Goal: Transaction & Acquisition: Purchase product/service

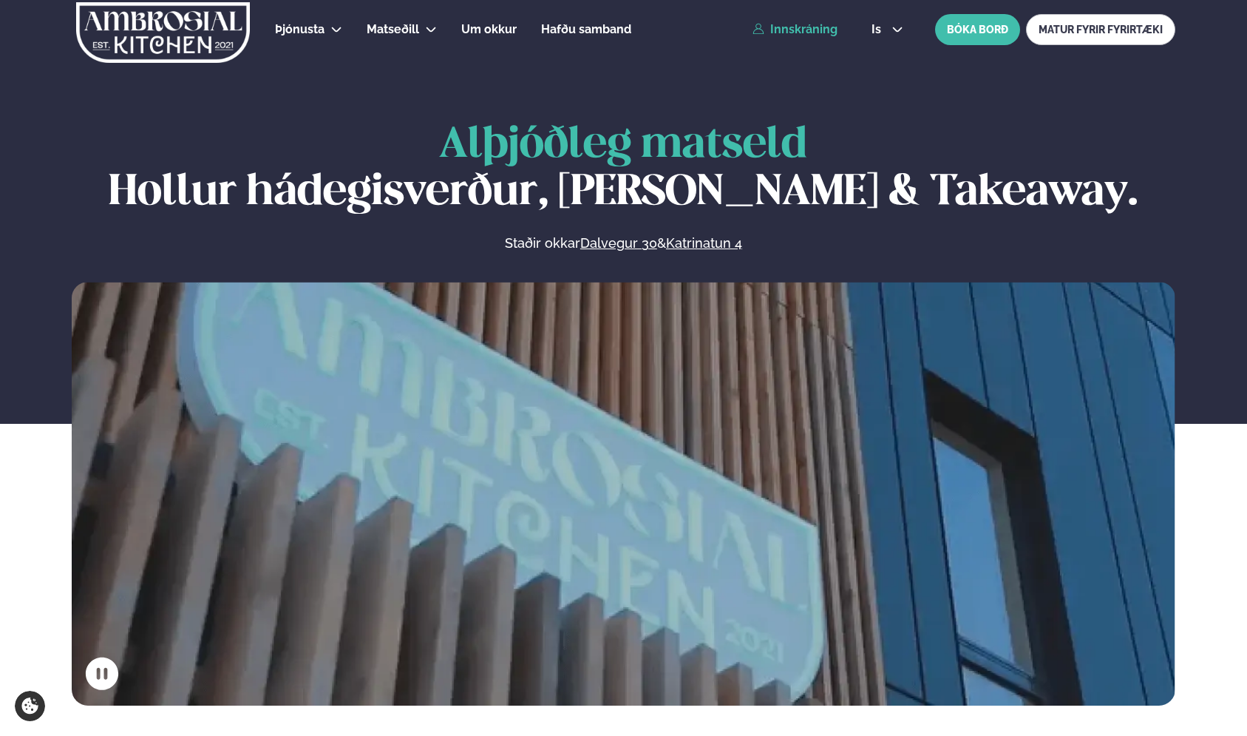
click at [796, 32] on link "Innskráning" at bounding box center [795, 29] width 85 height 13
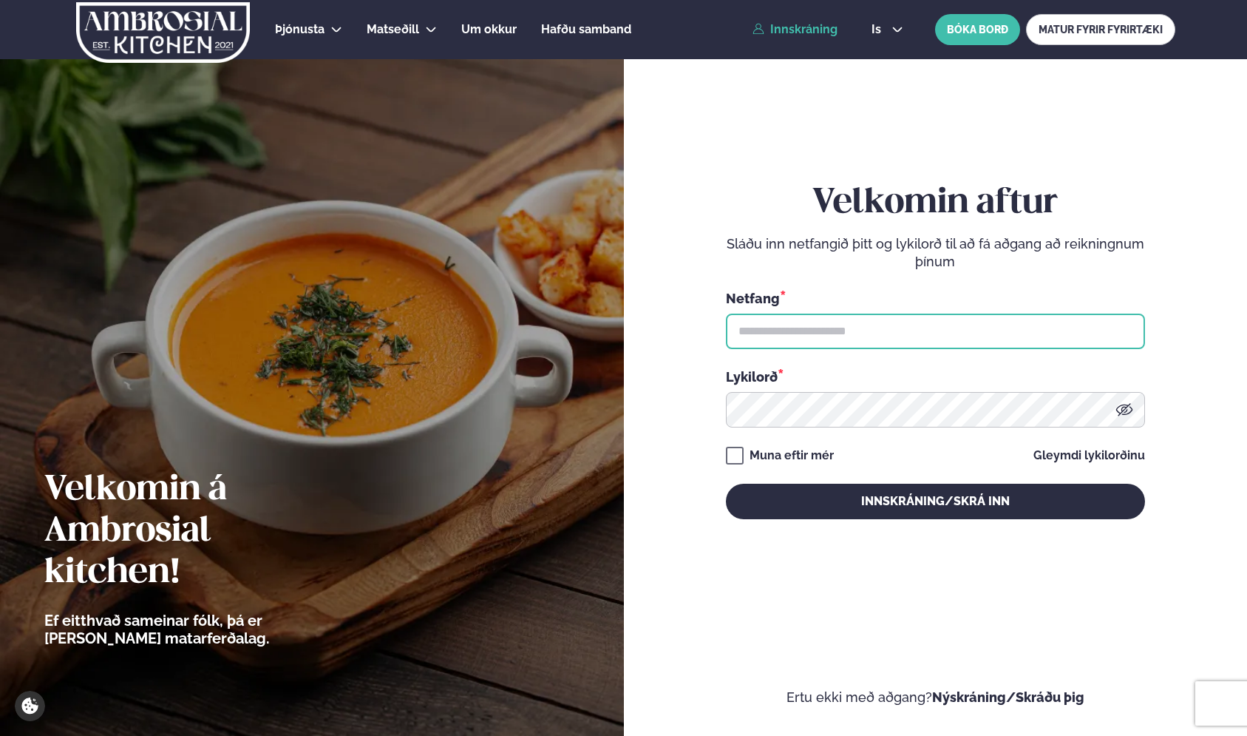
click at [817, 324] on input "text" at bounding box center [935, 330] width 419 height 35
type input "**********"
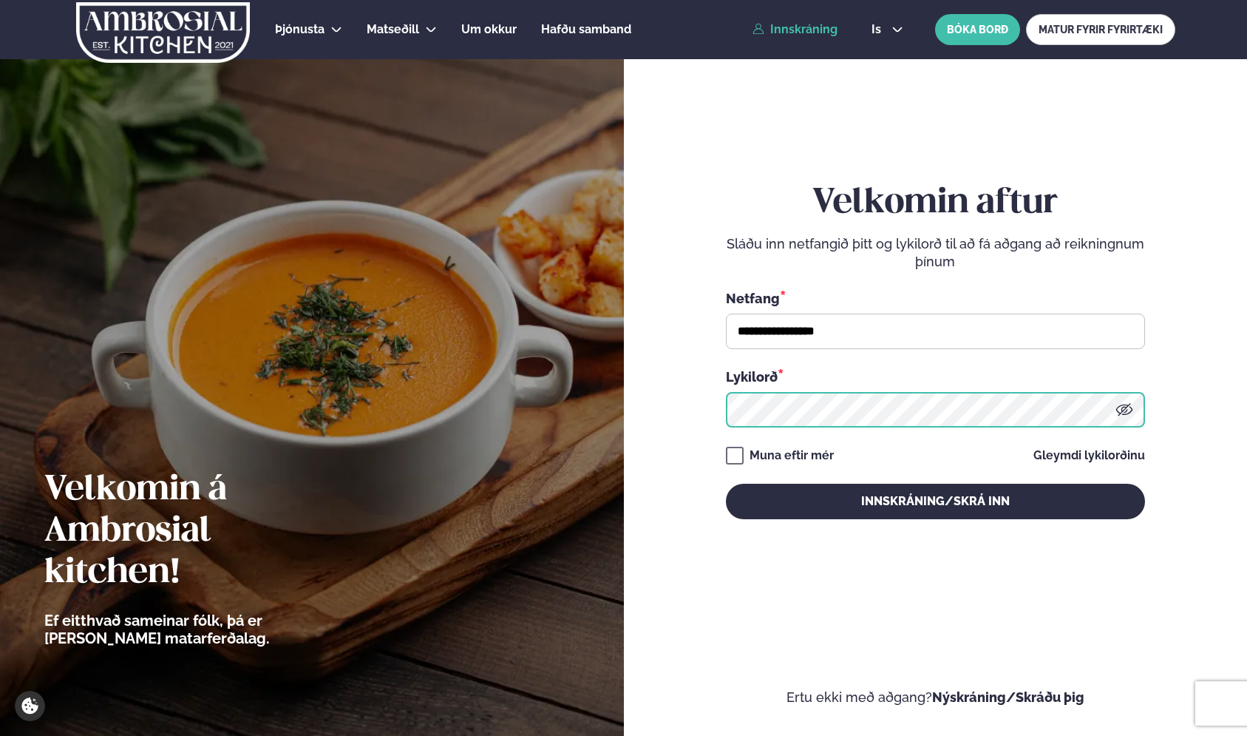
click at [726, 484] on button "Innskráning/Skrá inn" at bounding box center [935, 501] width 419 height 35
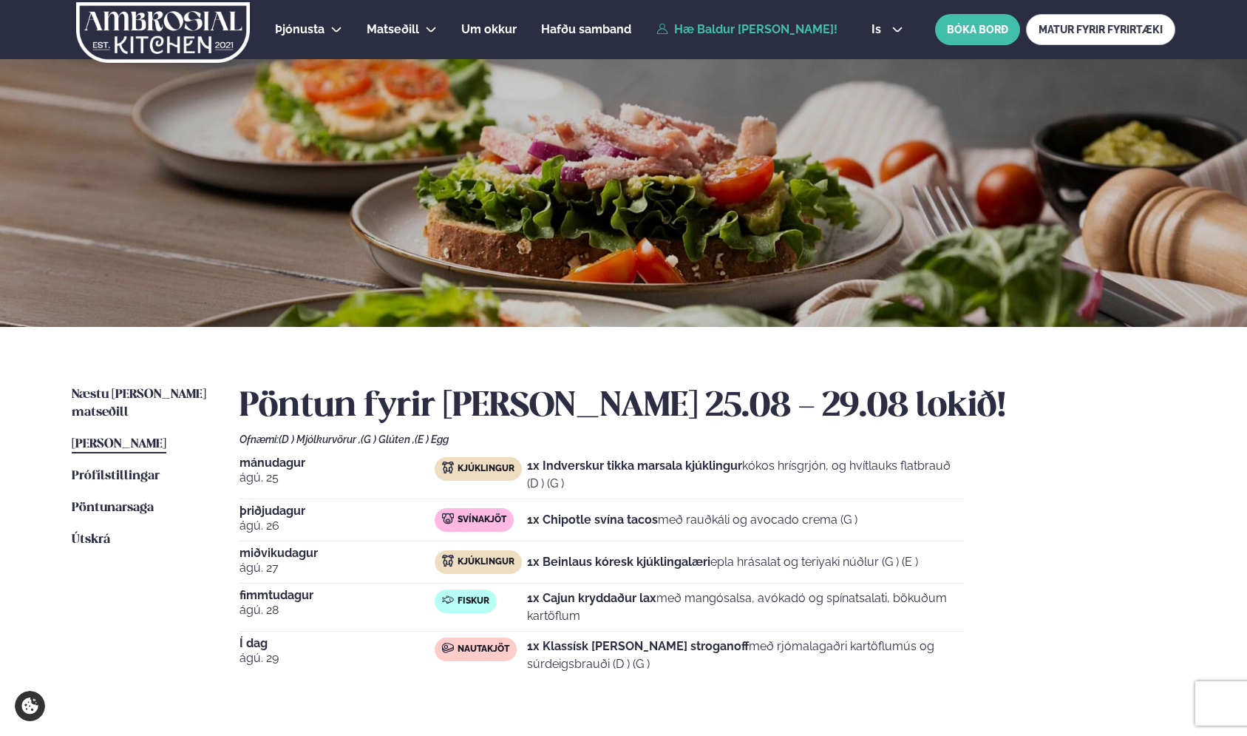
click at [214, 393] on div "Næstu [PERSON_NAME] matseðill Næsta vika [PERSON_NAME] matseðill [PERSON_NAME] …" at bounding box center [623, 549] width 1193 height 444
click at [193, 387] on link "Næstu [PERSON_NAME] matseðill Næsta vika" at bounding box center [141, 403] width 138 height 35
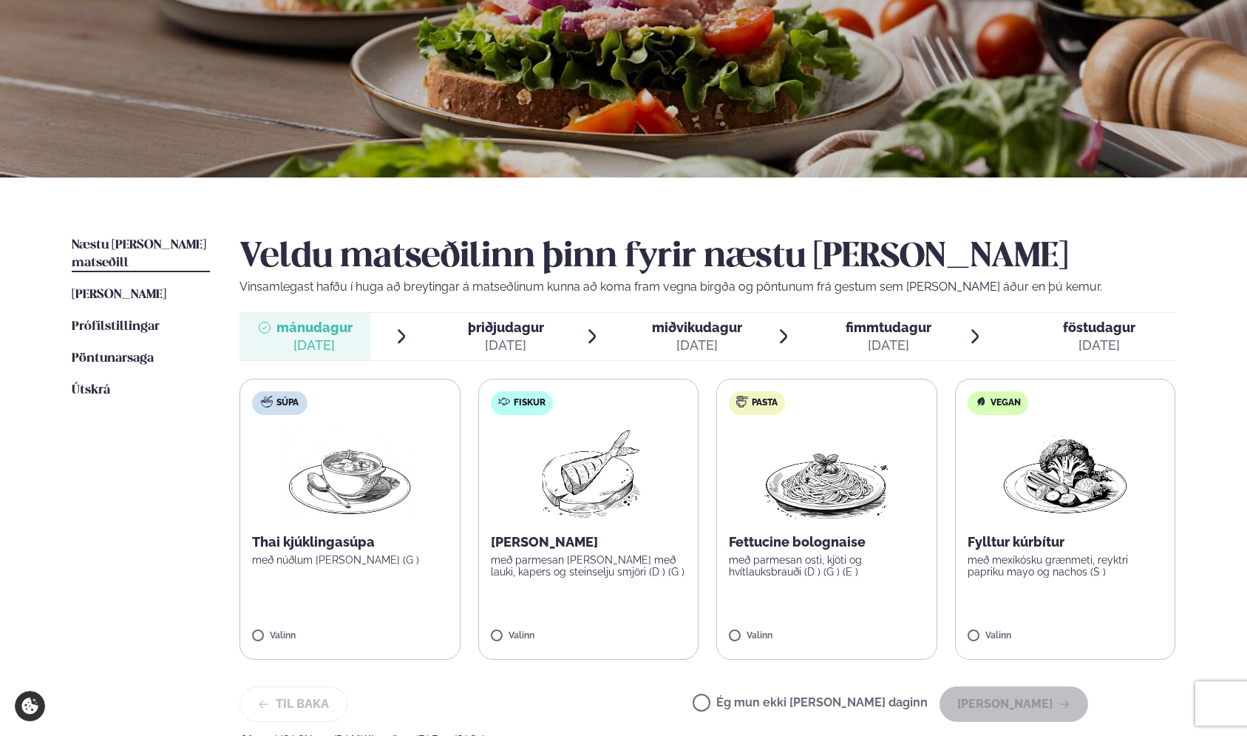
scroll to position [166, 0]
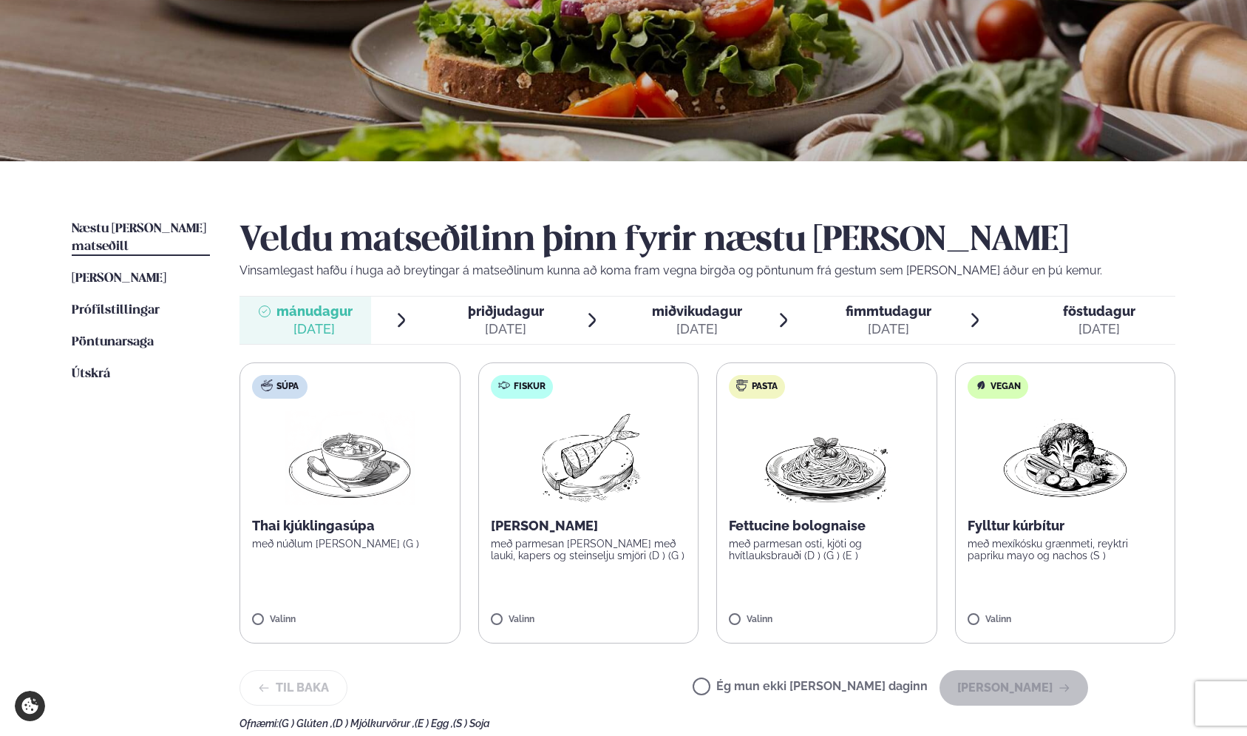
click at [599, 557] on p "með parmesan [PERSON_NAME] með lauki, kapers og steinselju smjöri (D ) (G )" at bounding box center [589, 550] width 196 height 24
click at [1048, 684] on button "[PERSON_NAME]" at bounding box center [1014, 687] width 149 height 35
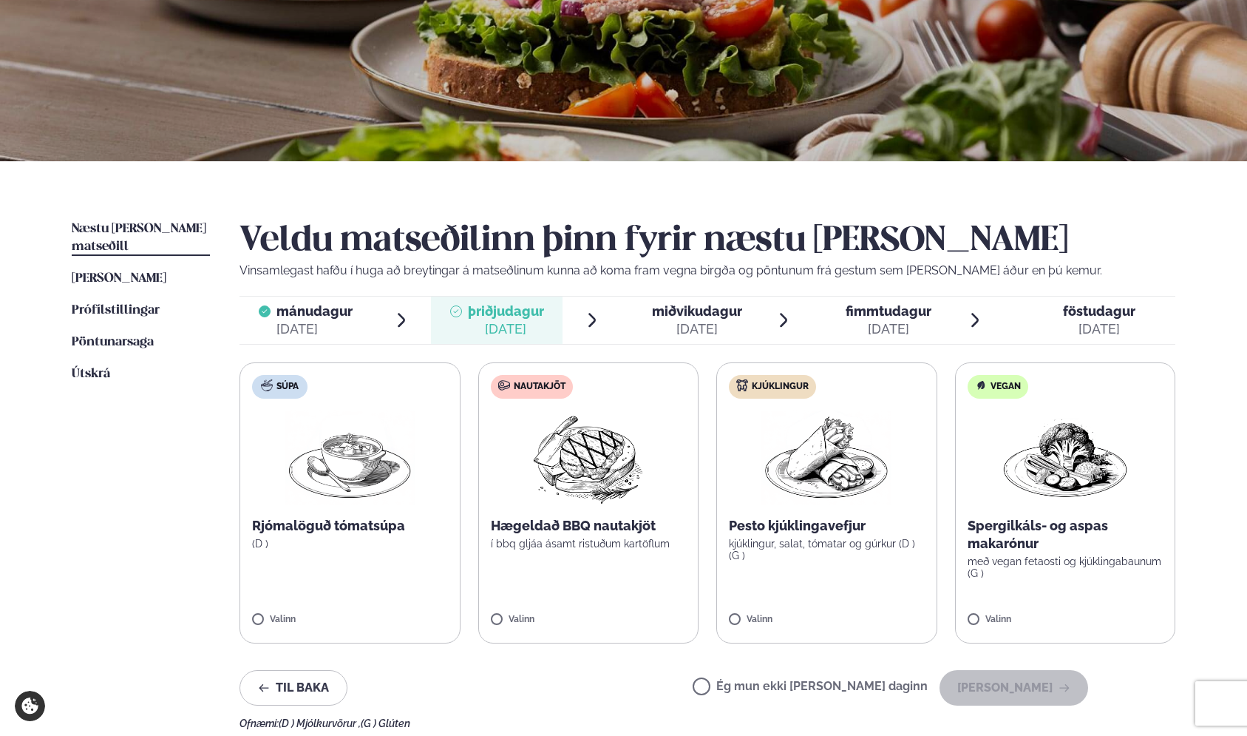
click at [606, 565] on label "Nautakjöt Hægeldað BBQ nautakjöt í bbq gljáa ásamt ristuðum kartöflum Valinn" at bounding box center [588, 502] width 221 height 281
click at [1021, 681] on button "[PERSON_NAME]" at bounding box center [1014, 687] width 149 height 35
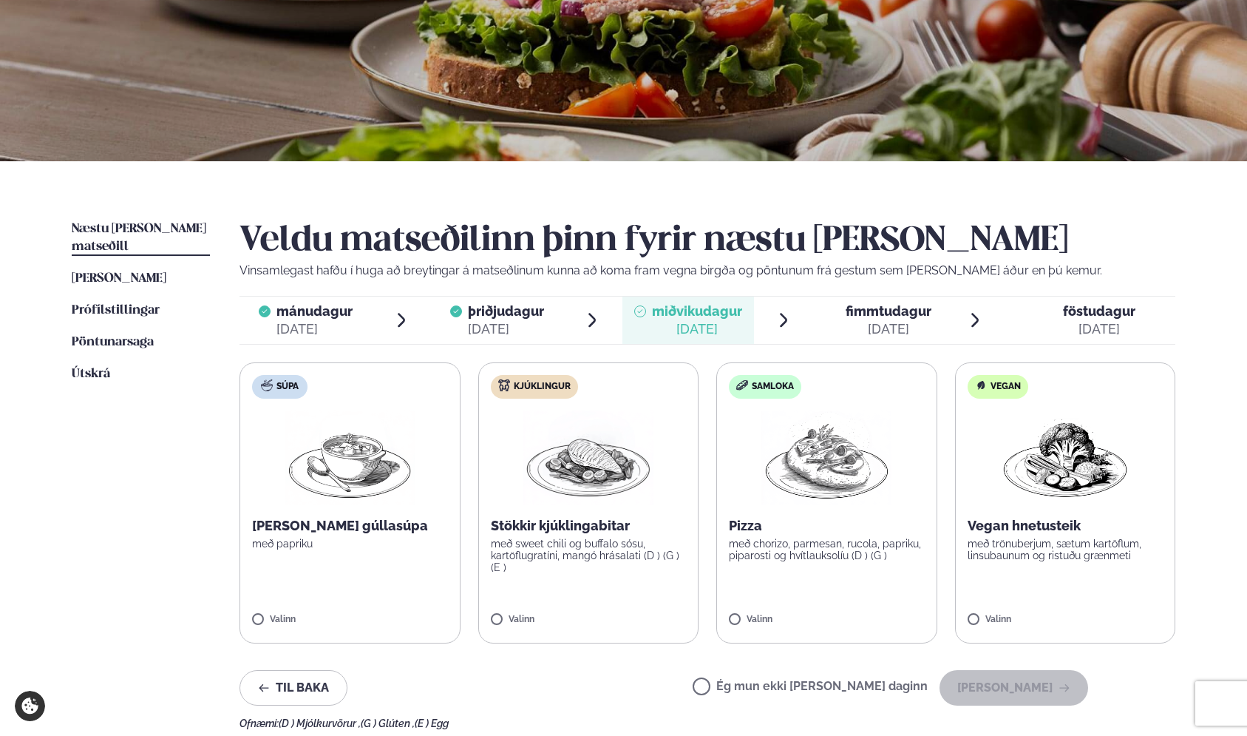
click at [597, 552] on p "með sweet chili og buffalo sósu, kartöflugratíni, mangó hrásalati (D ) (G ) (E )" at bounding box center [589, 555] width 196 height 35
click at [1027, 689] on button "[PERSON_NAME]" at bounding box center [1014, 687] width 149 height 35
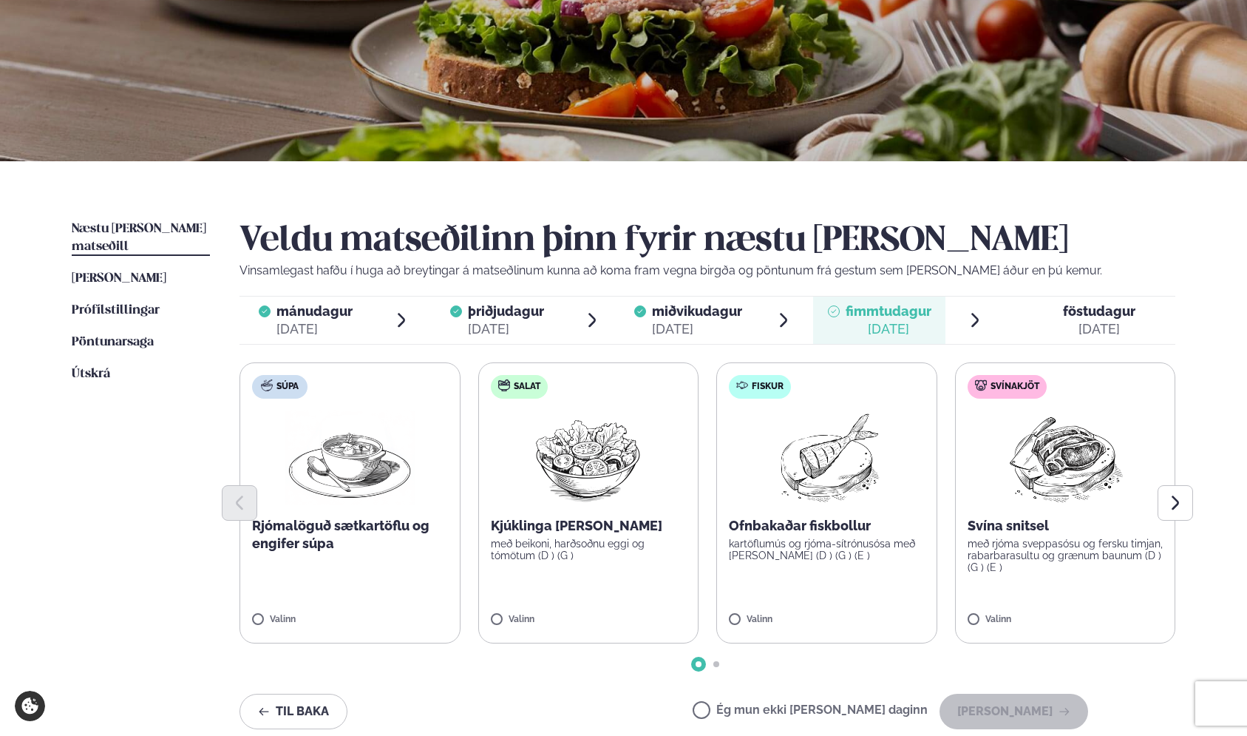
click at [796, 552] on p "kartöflumús og rjóma-sítrónusósa með [PERSON_NAME] (D ) (G ) (E )" at bounding box center [827, 550] width 196 height 24
click at [1024, 701] on button "[PERSON_NAME]" at bounding box center [1014, 711] width 149 height 35
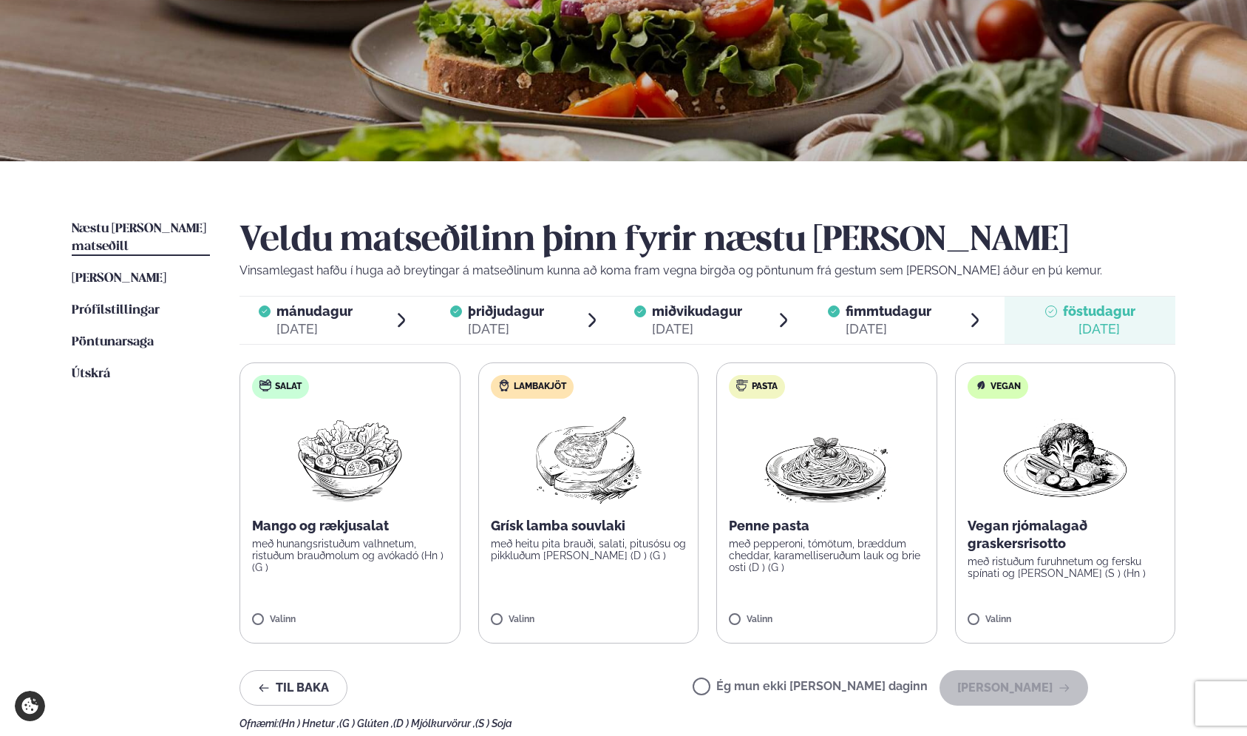
click at [569, 552] on p "með heitu pita brauði, salati, pitusósu og pikkluðum [PERSON_NAME] (D ) (G )" at bounding box center [589, 550] width 196 height 24
click at [1006, 687] on button "[PERSON_NAME]" at bounding box center [1014, 687] width 149 height 35
